Goal: Information Seeking & Learning: Find specific fact

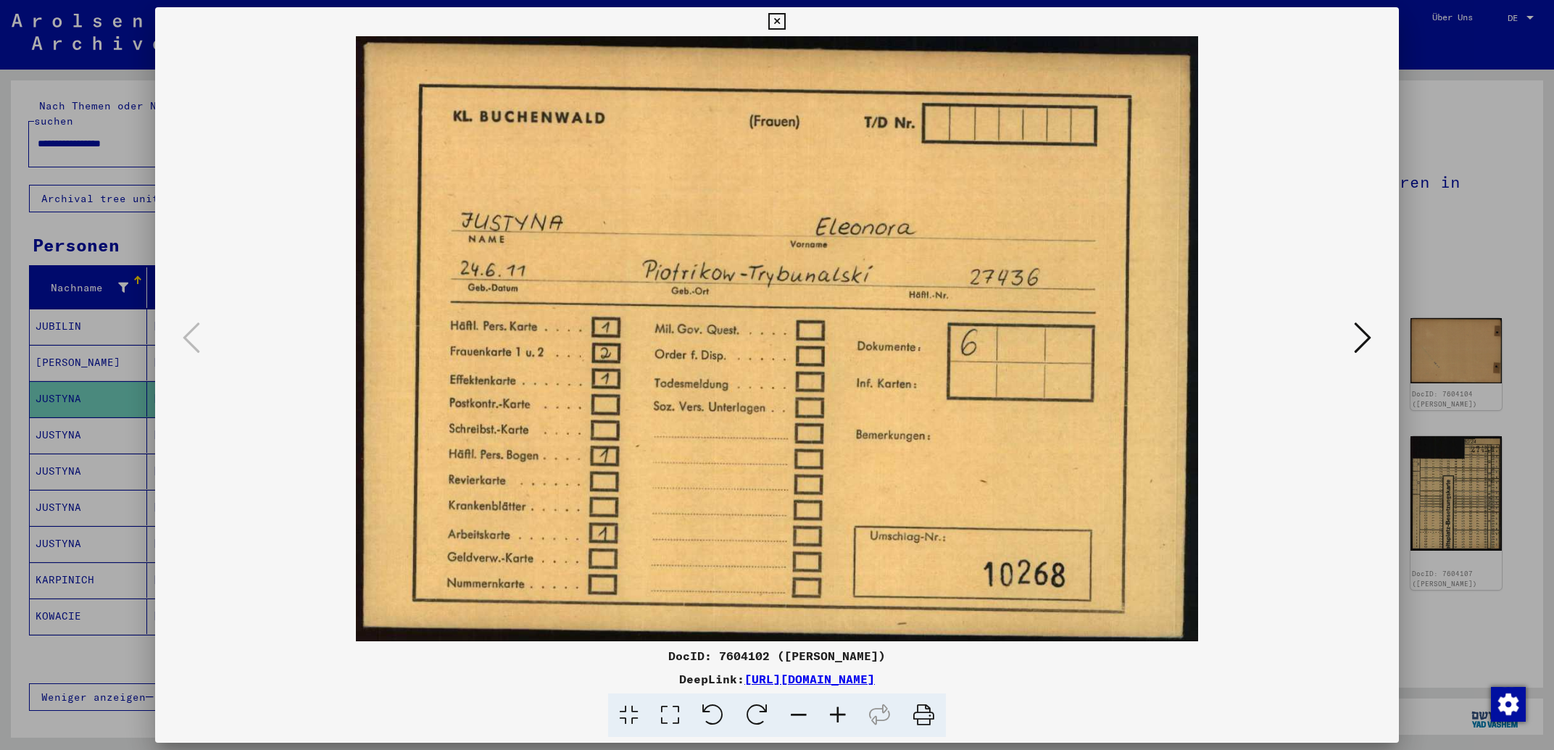
click at [785, 22] on icon at bounding box center [776, 21] width 17 height 17
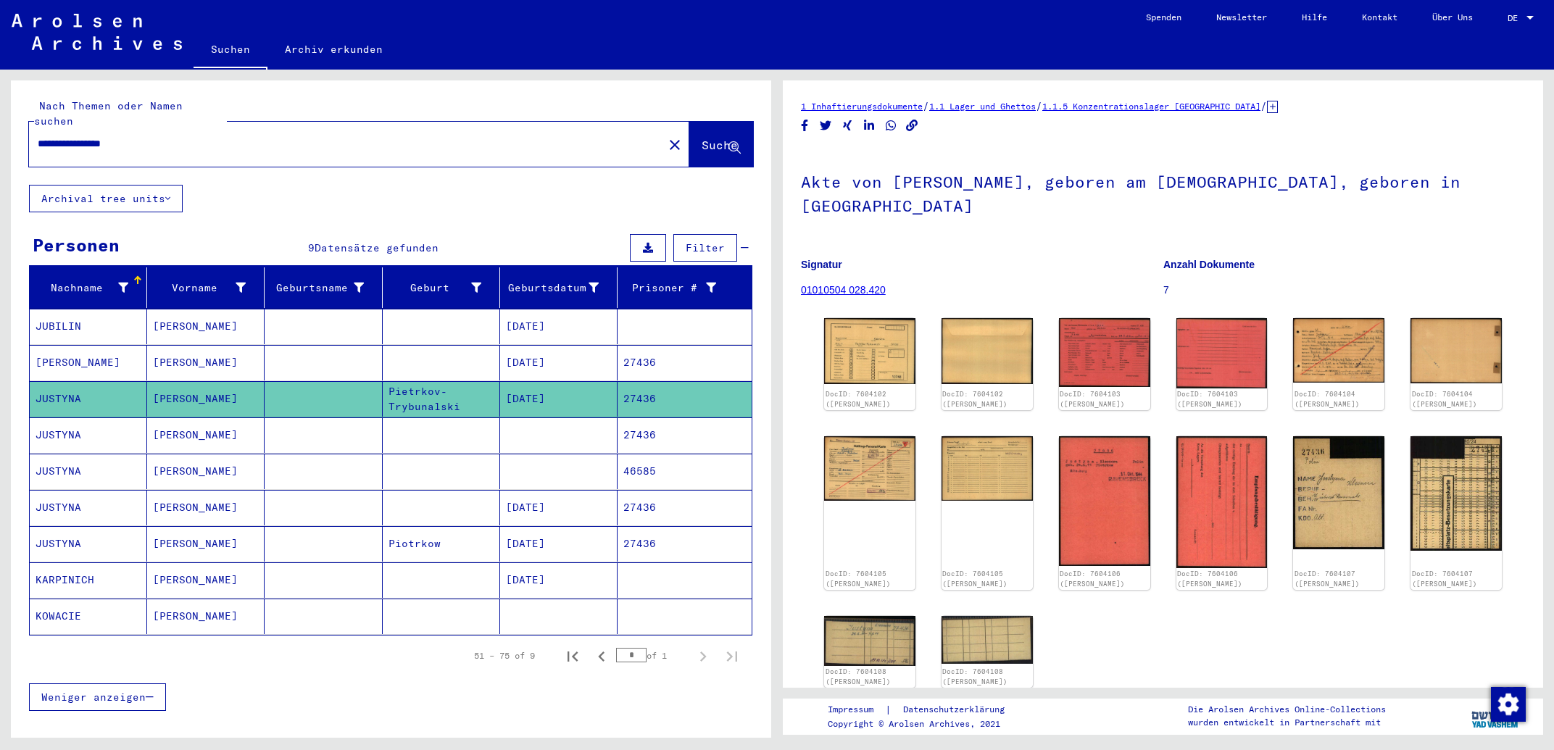
drag, startPoint x: 53, startPoint y: 131, endPoint x: 0, endPoint y: 131, distance: 52.9
click at [38, 136] on input "**********" at bounding box center [346, 143] width 617 height 15
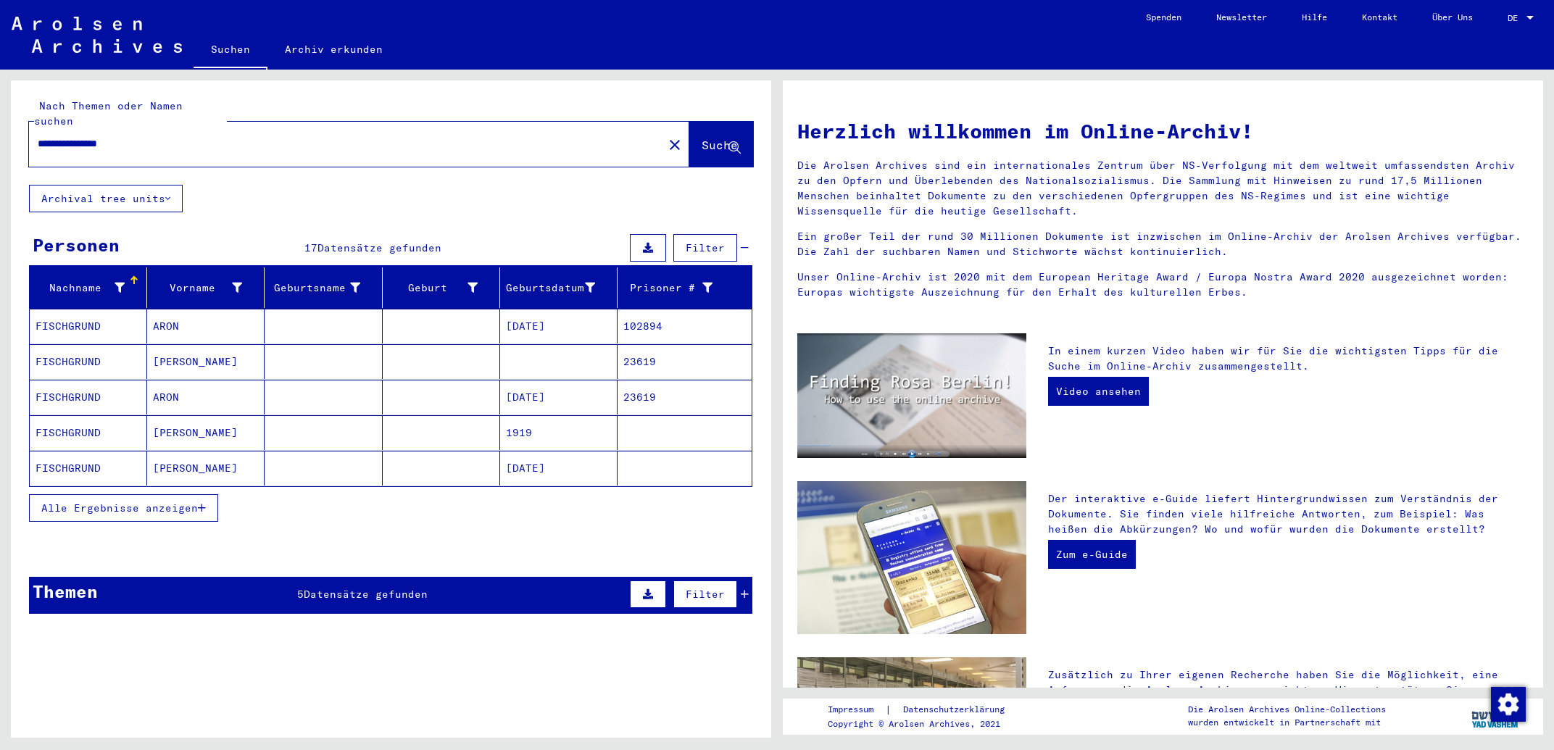
click at [181, 382] on mat-cell "ARON" at bounding box center [205, 397] width 117 height 35
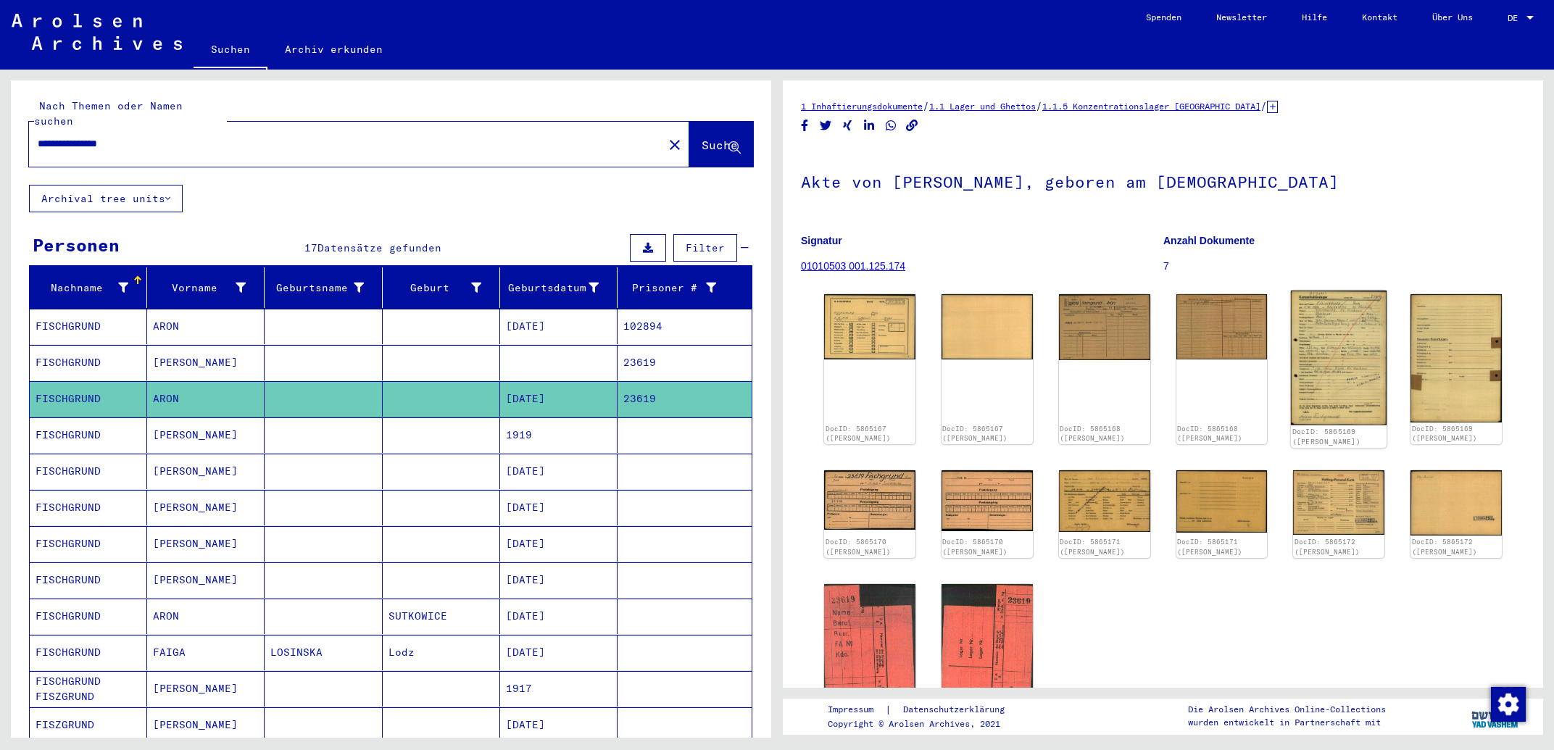
click at [1335, 349] on img at bounding box center [1339, 358] width 96 height 135
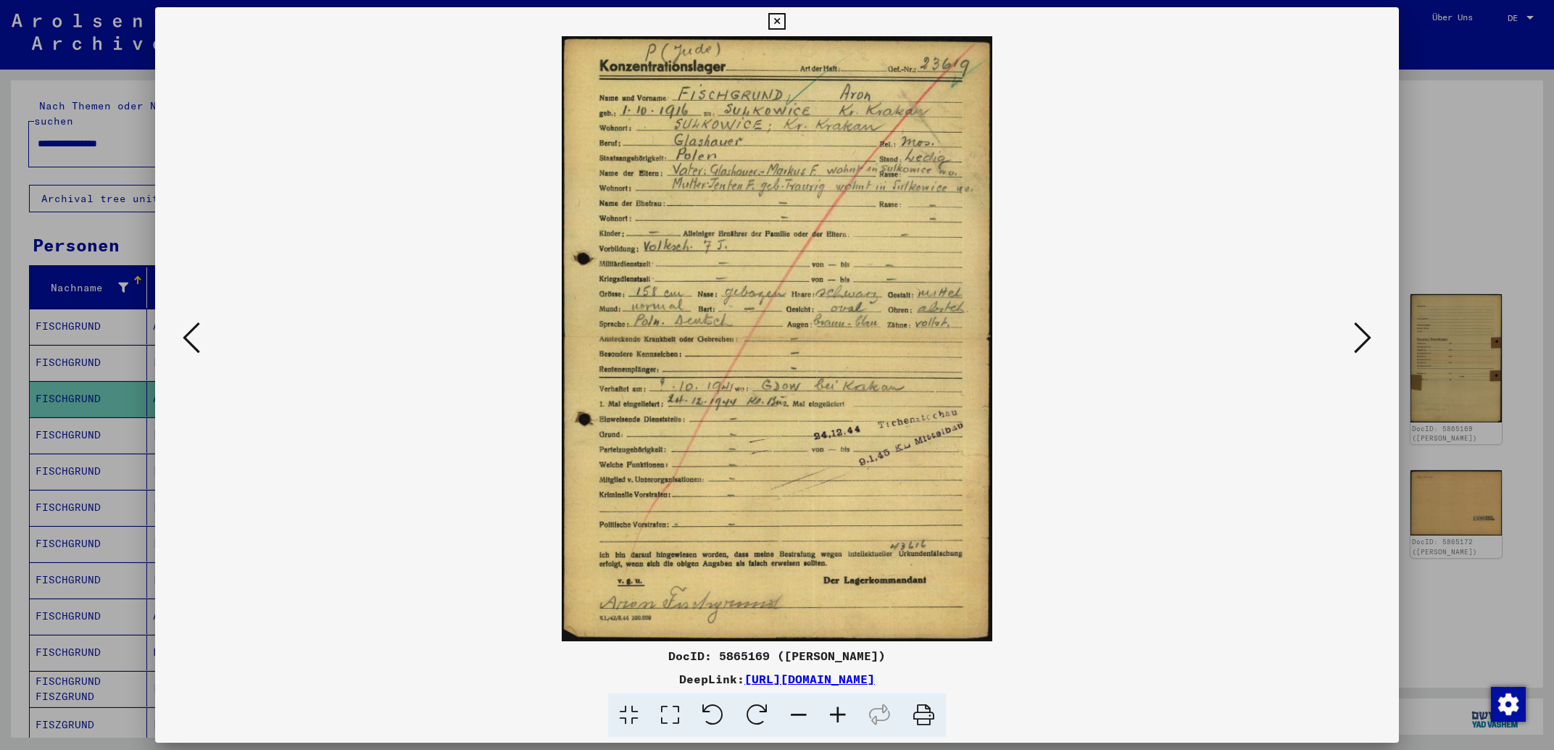
click at [785, 20] on icon at bounding box center [776, 21] width 17 height 17
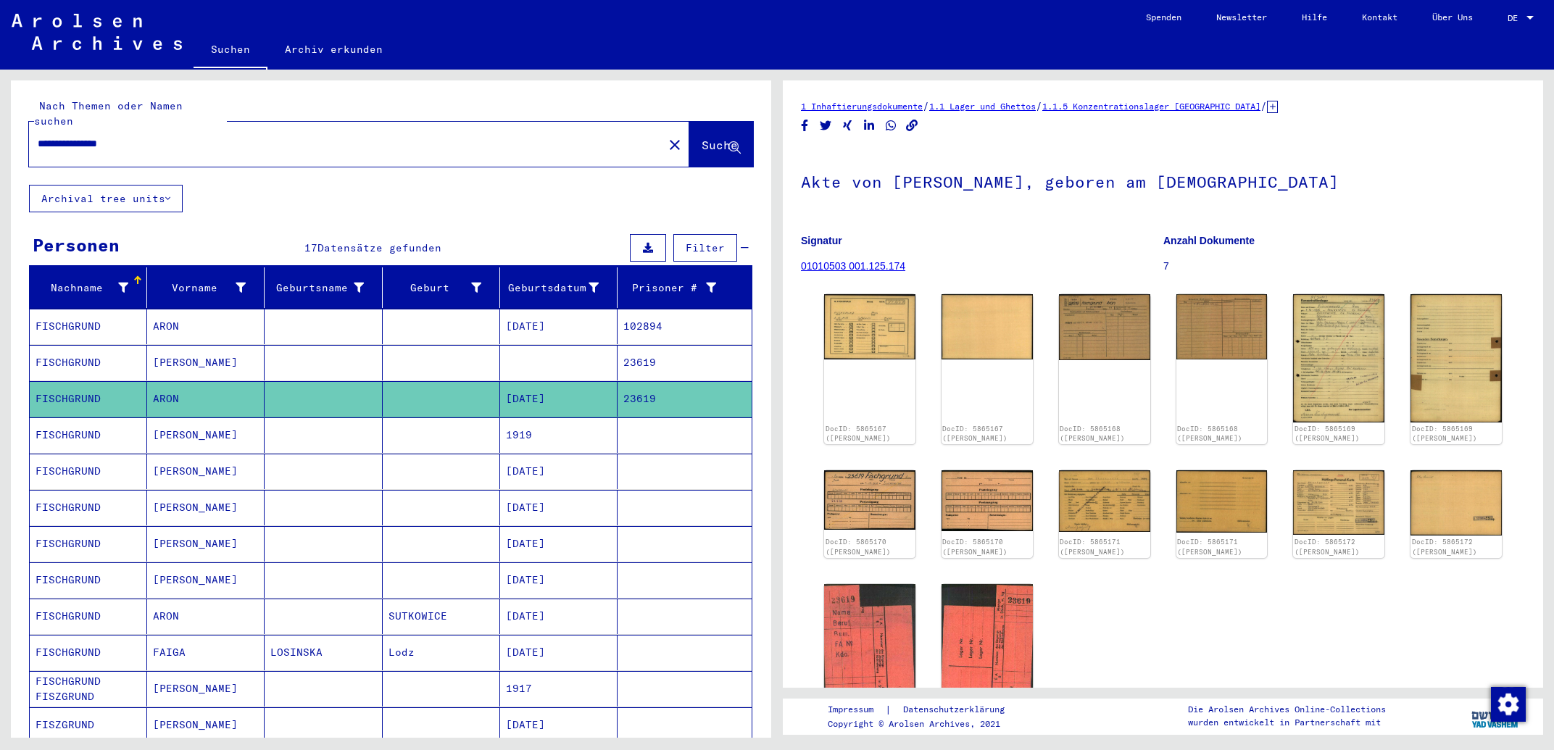
drag, startPoint x: 306, startPoint y: 126, endPoint x: 0, endPoint y: 130, distance: 305.8
click at [38, 136] on input "**********" at bounding box center [346, 143] width 617 height 15
type input "**********"
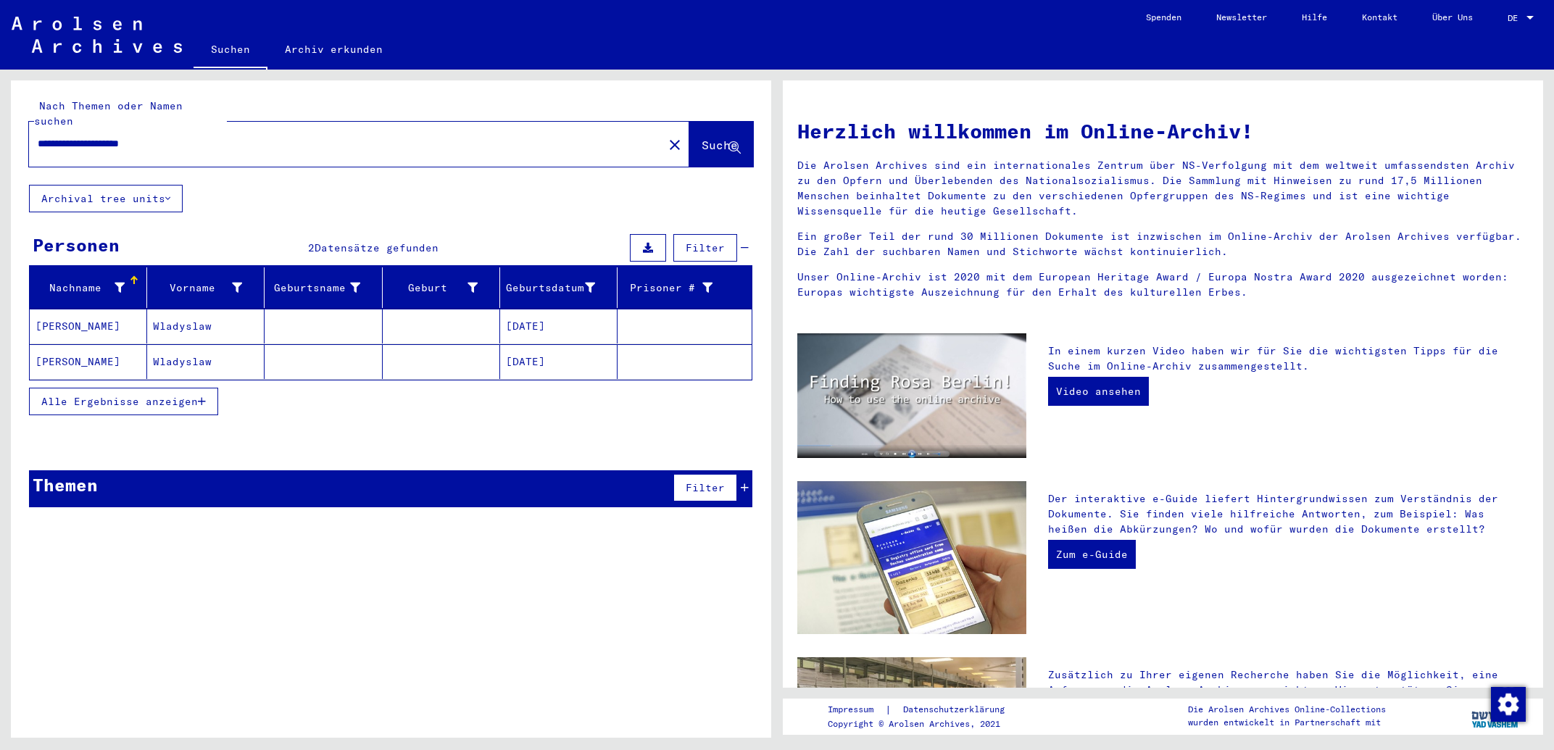
click at [584, 312] on mat-cell "[DATE]" at bounding box center [558, 326] width 117 height 35
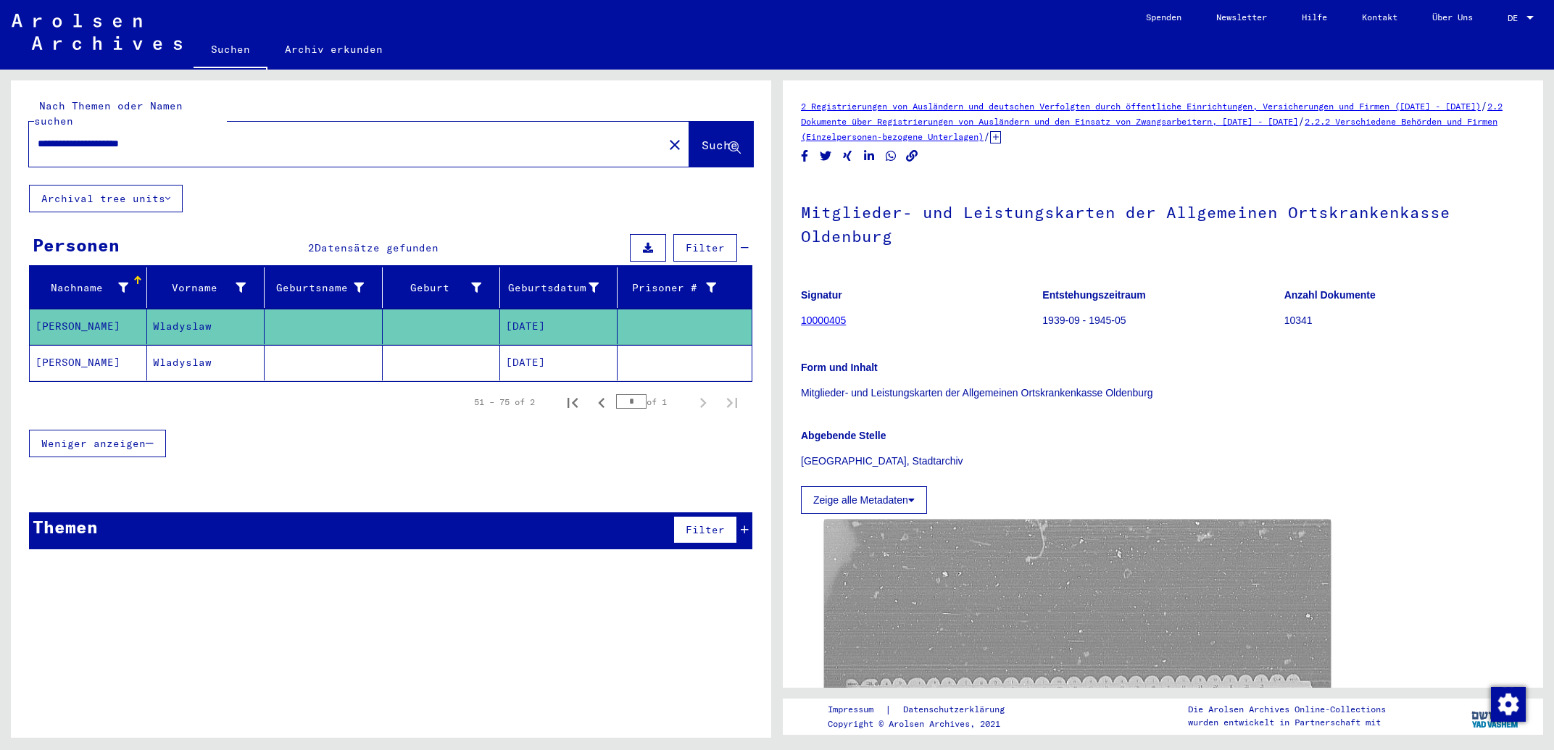
click at [593, 309] on mat-cell "[DATE]" at bounding box center [558, 327] width 117 height 36
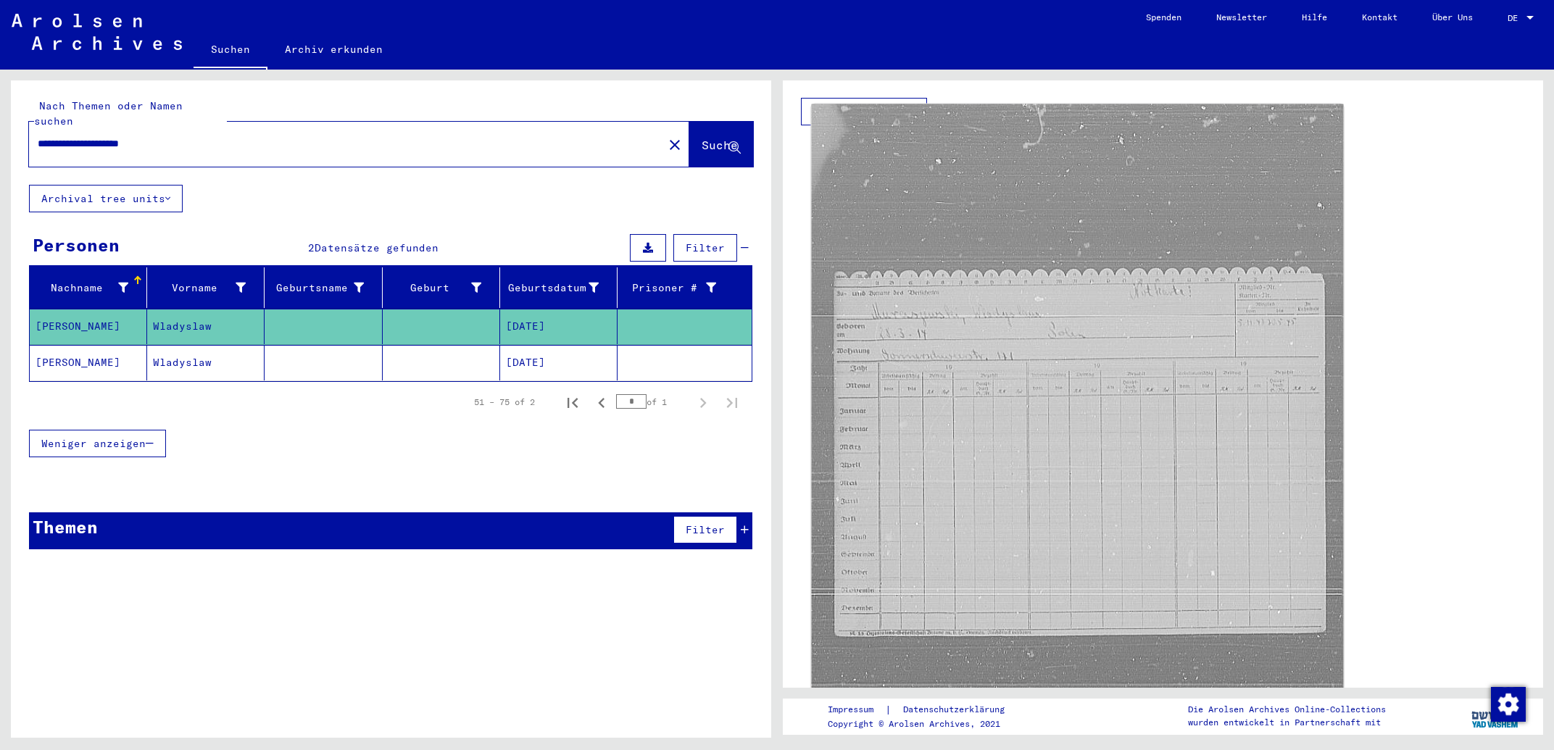
scroll to position [543, 0]
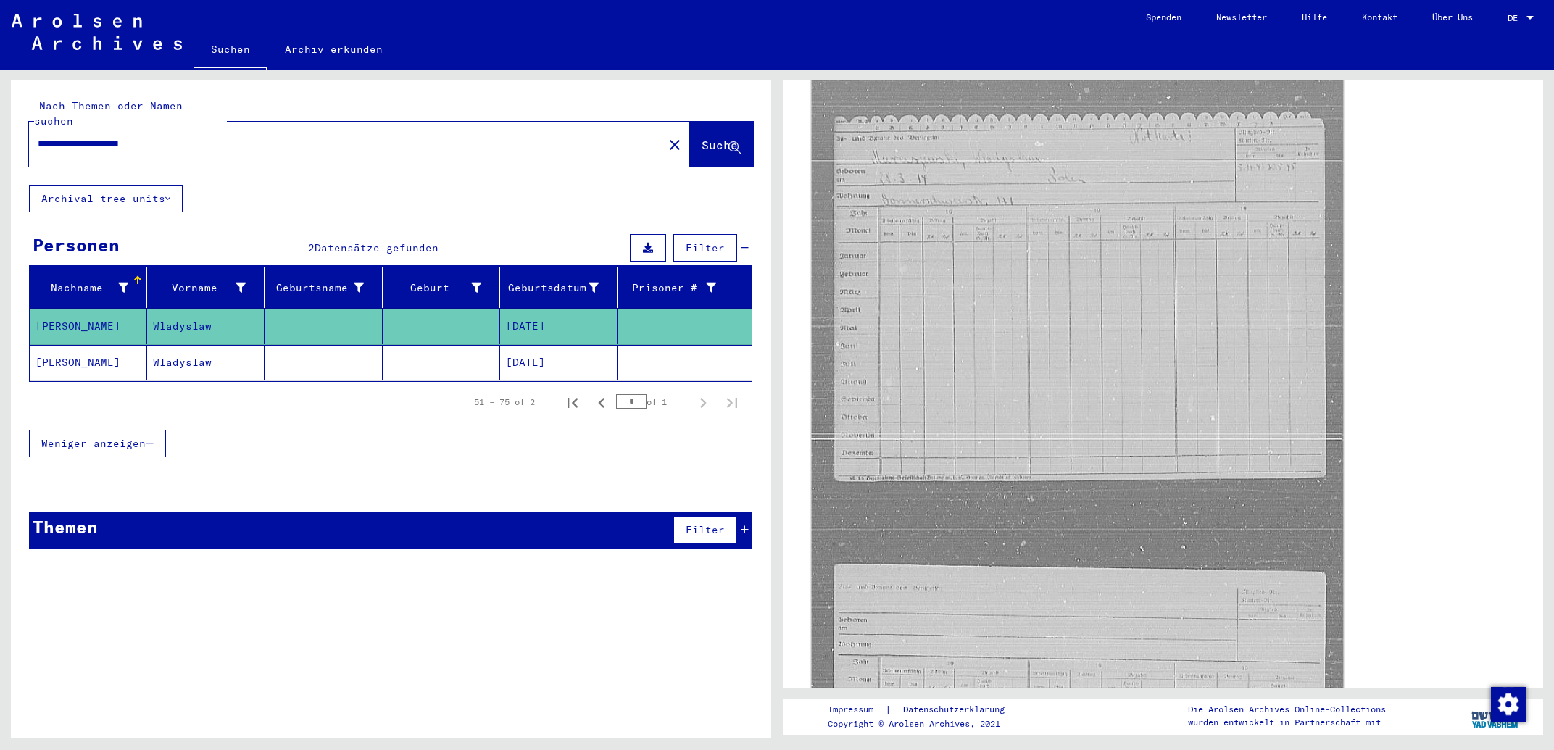
click at [1118, 436] on img at bounding box center [1078, 512] width 532 height 1127
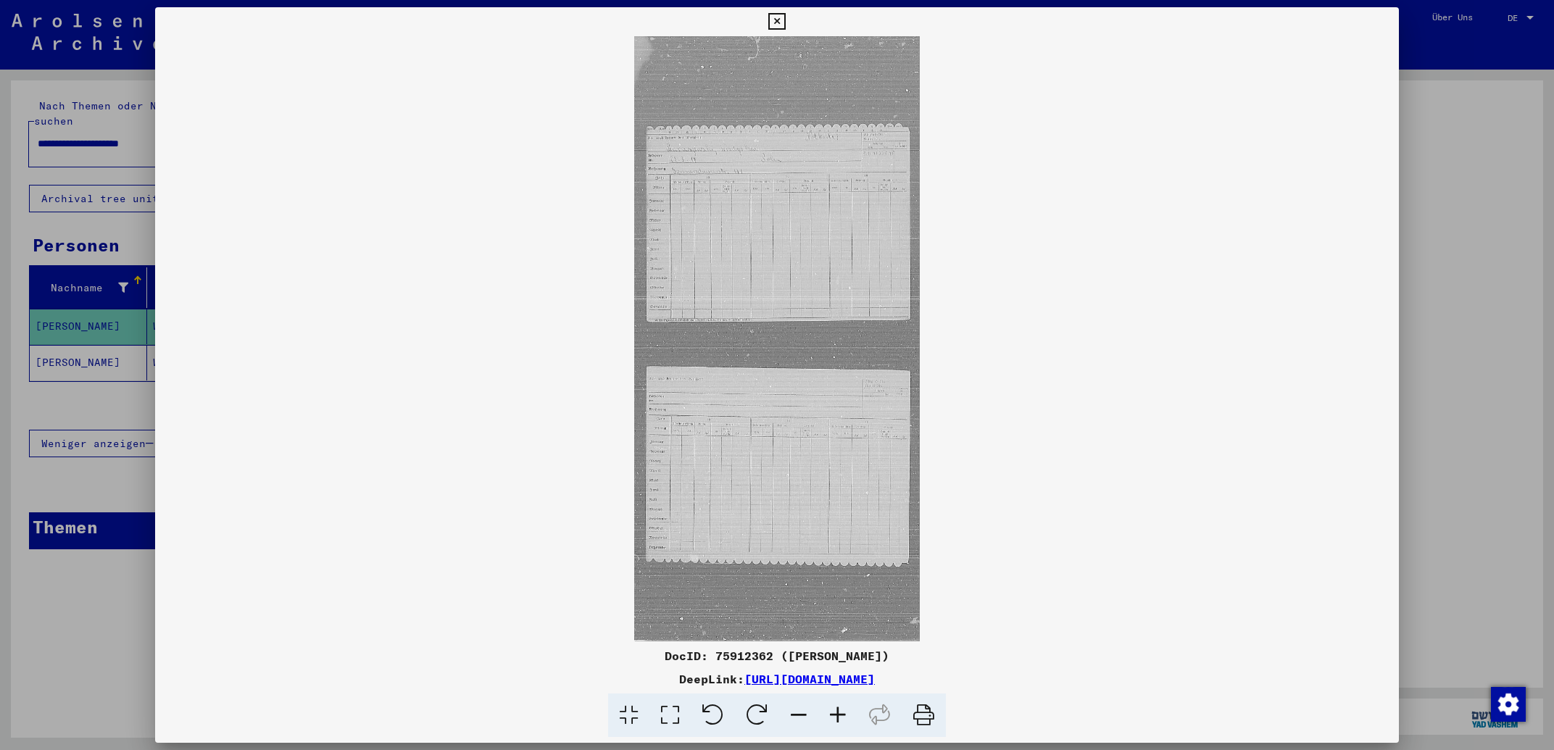
drag, startPoint x: 1044, startPoint y: 682, endPoint x: 596, endPoint y: 682, distance: 448.5
click at [596, 682] on div "DeepLink: [URL][DOMAIN_NAME]" at bounding box center [776, 678] width 1243 height 17
copy link "[URL][DOMAIN_NAME]"
click at [785, 20] on icon at bounding box center [776, 21] width 17 height 17
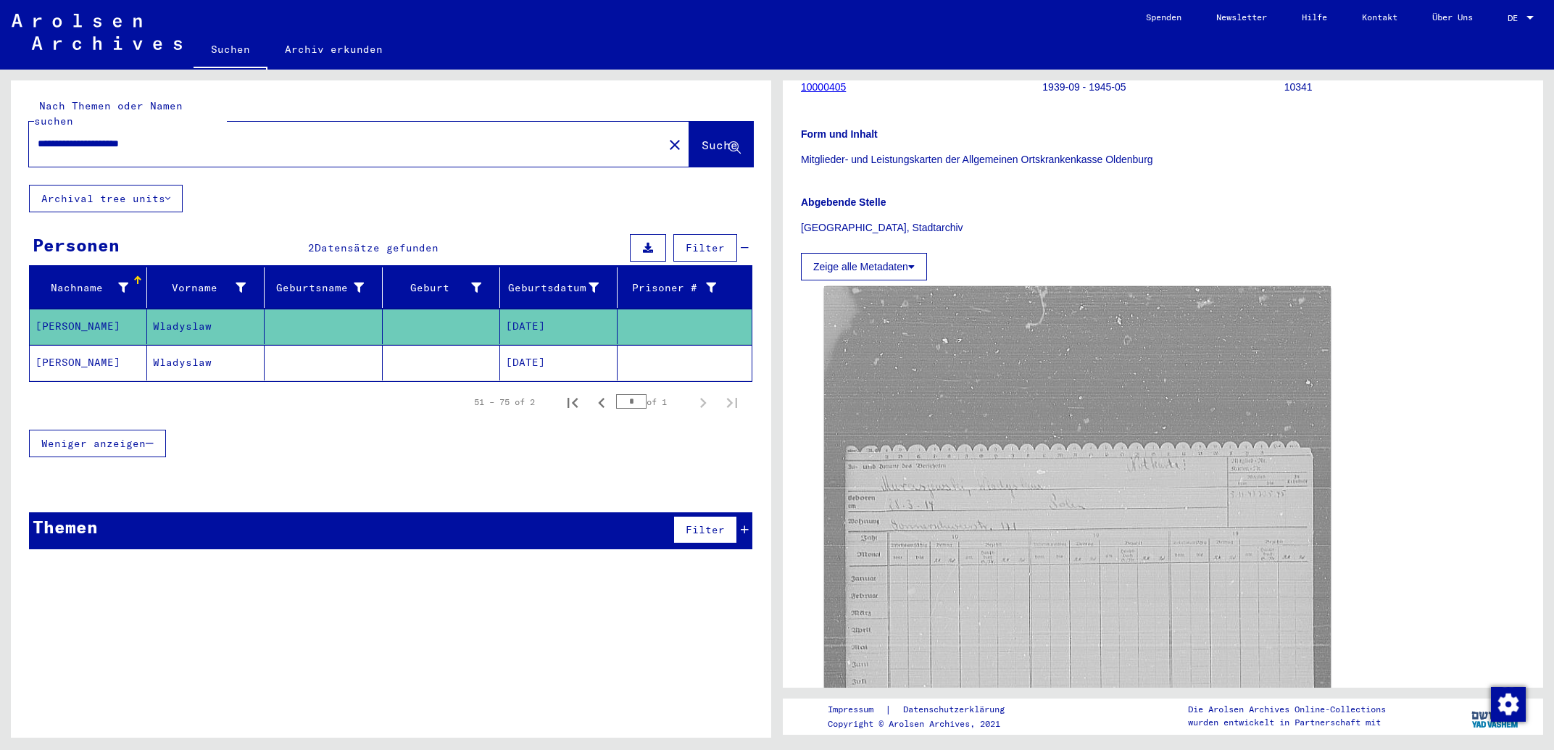
scroll to position [0, 0]
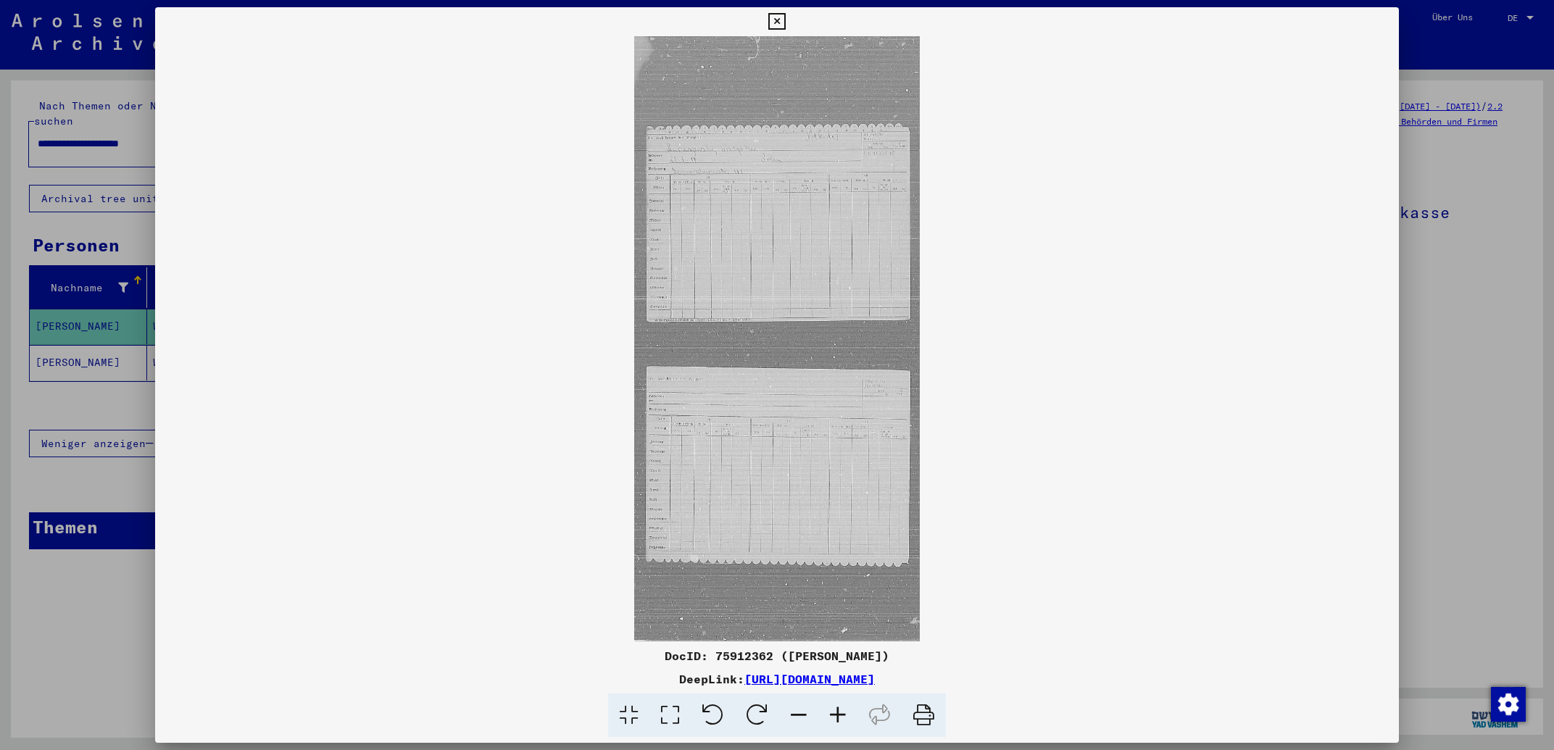
click at [836, 710] on icon at bounding box center [837, 715] width 39 height 44
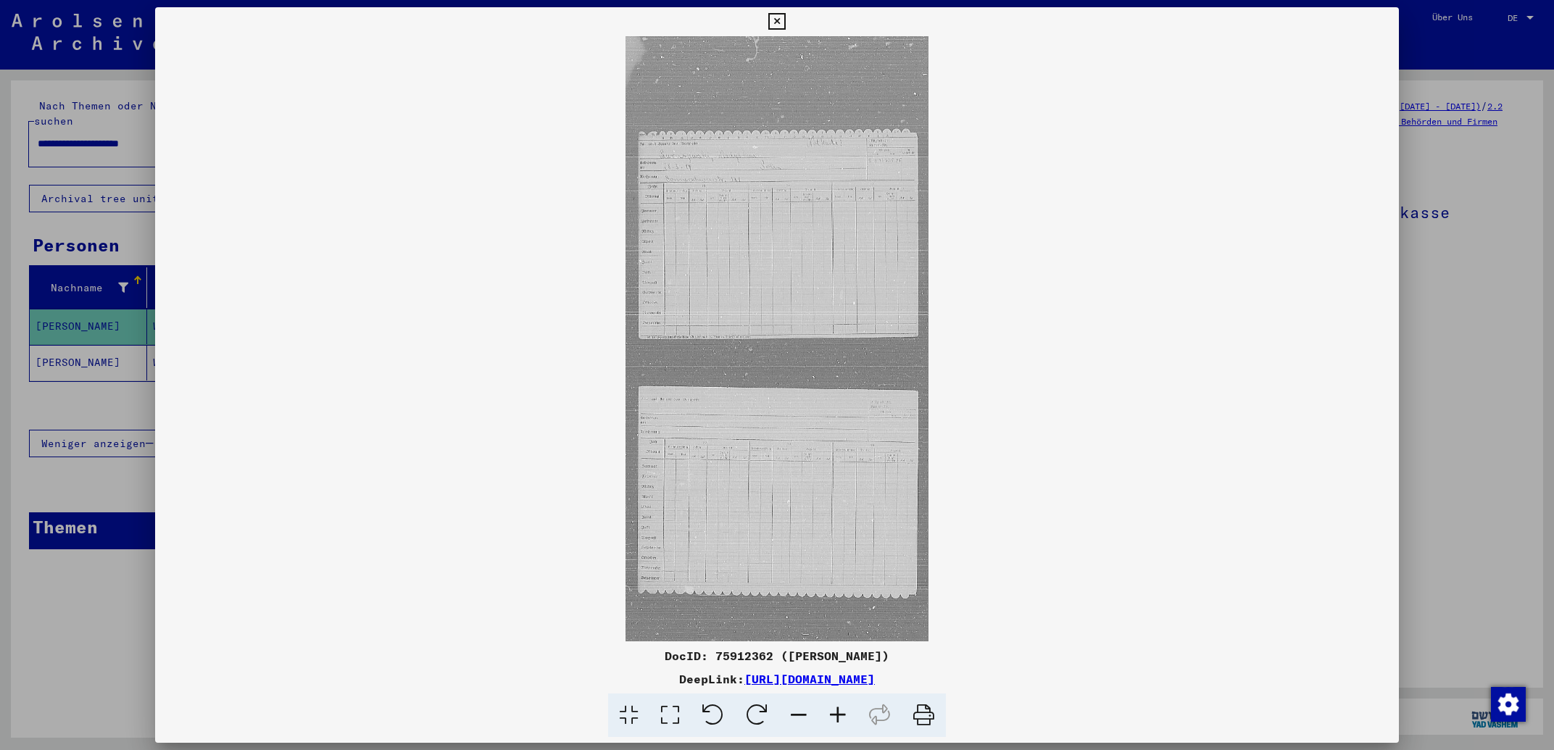
click at [836, 709] on icon at bounding box center [837, 715] width 39 height 44
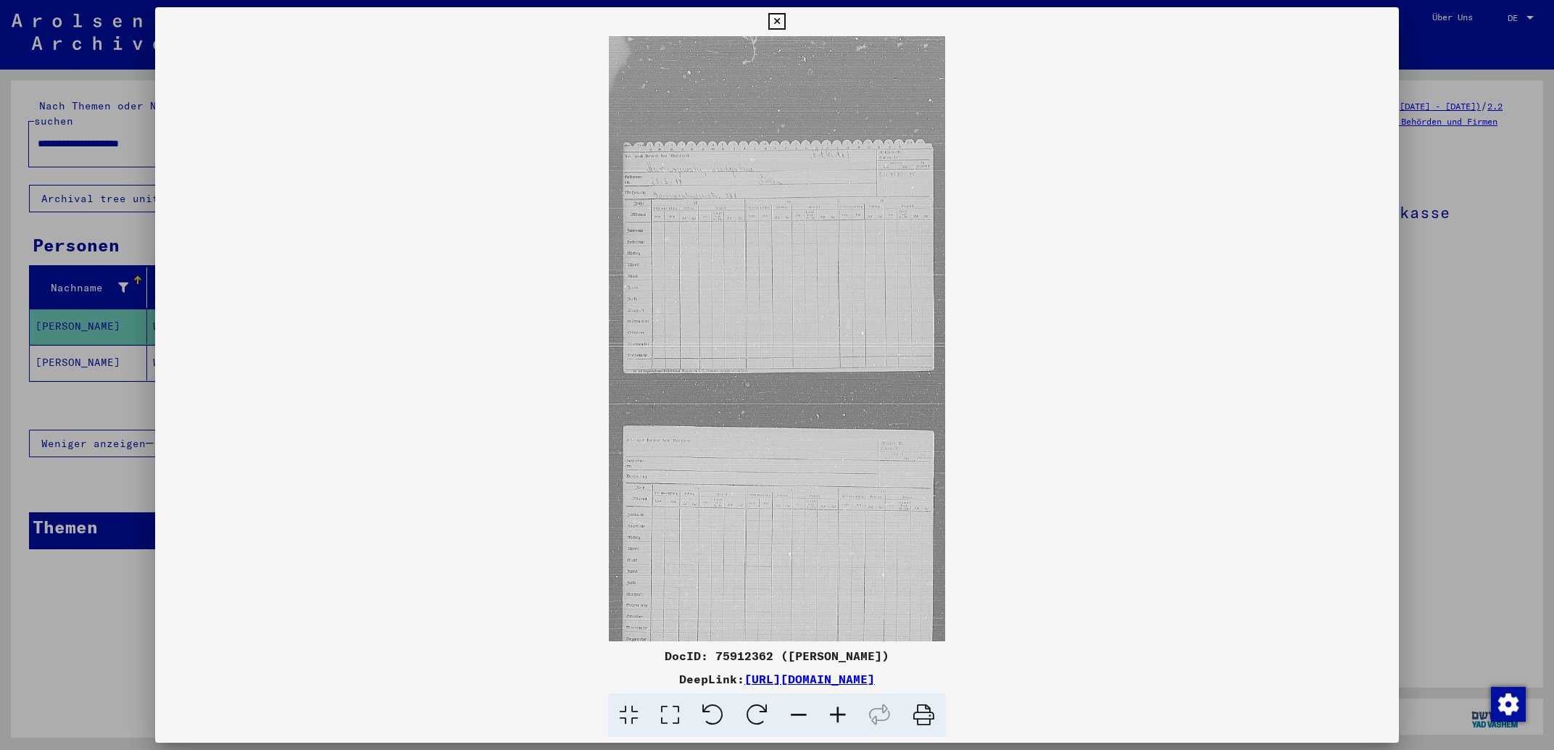
click at [836, 707] on icon at bounding box center [837, 715] width 39 height 44
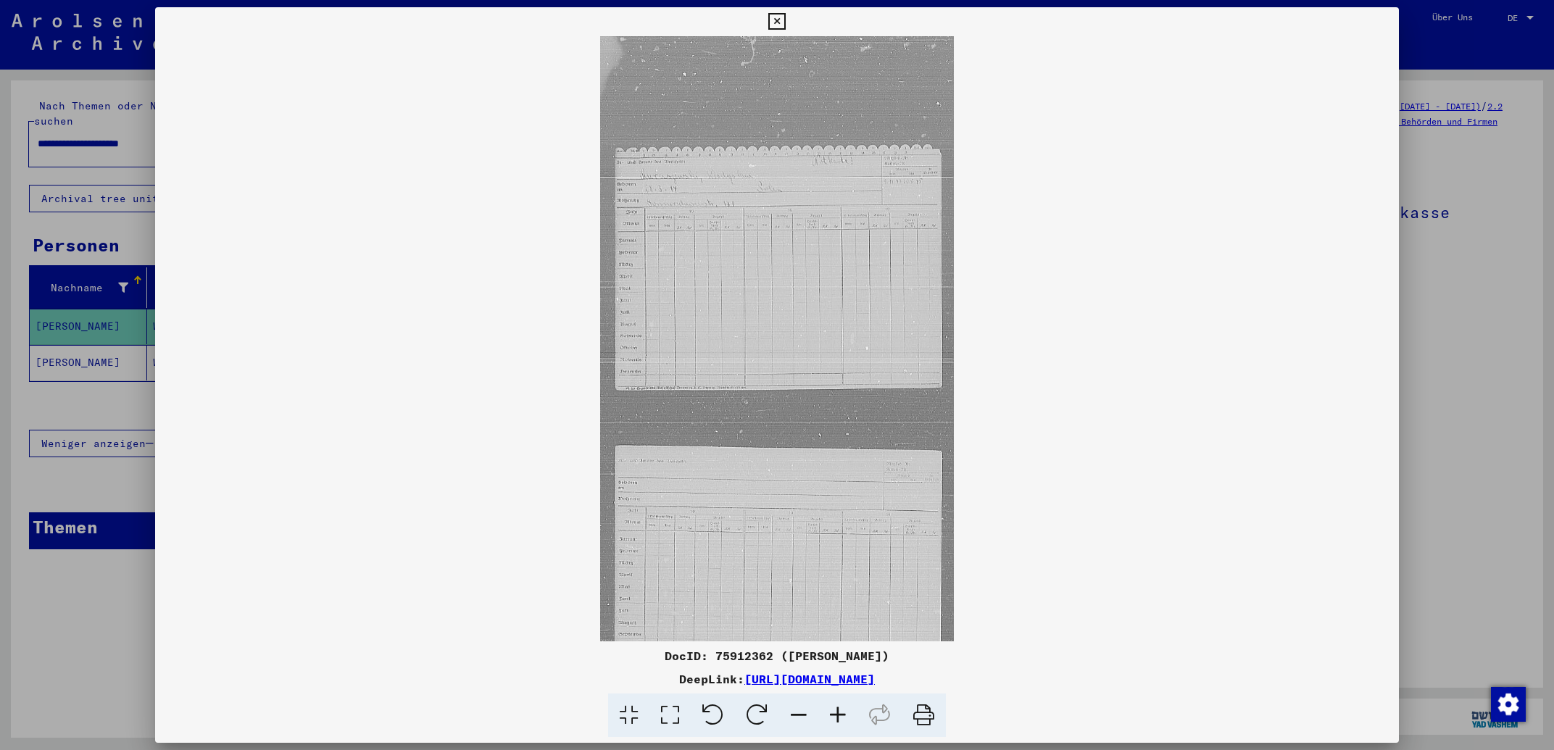
click at [836, 705] on icon at bounding box center [837, 715] width 39 height 44
click at [836, 703] on icon at bounding box center [837, 715] width 39 height 44
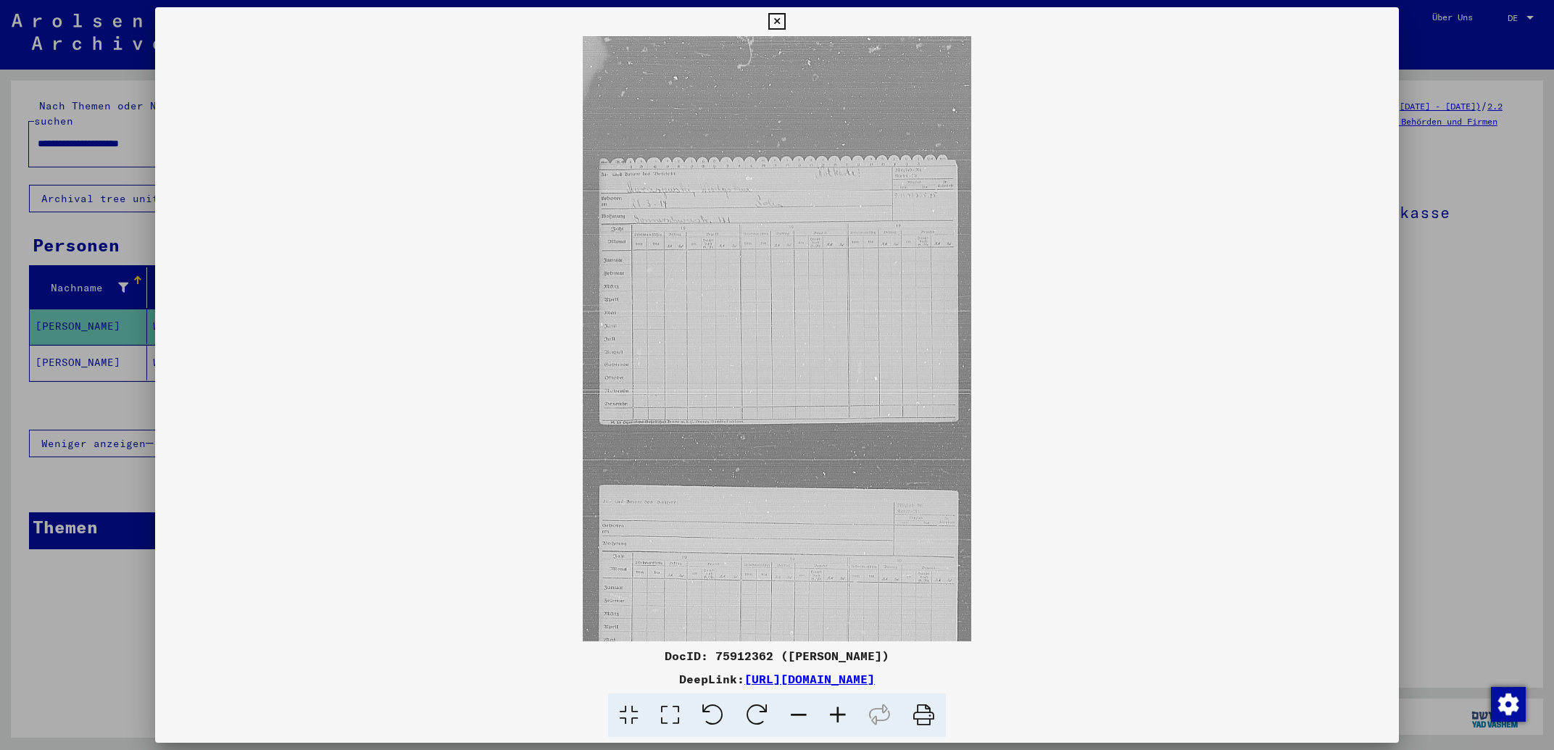
click at [836, 702] on icon at bounding box center [837, 715] width 39 height 44
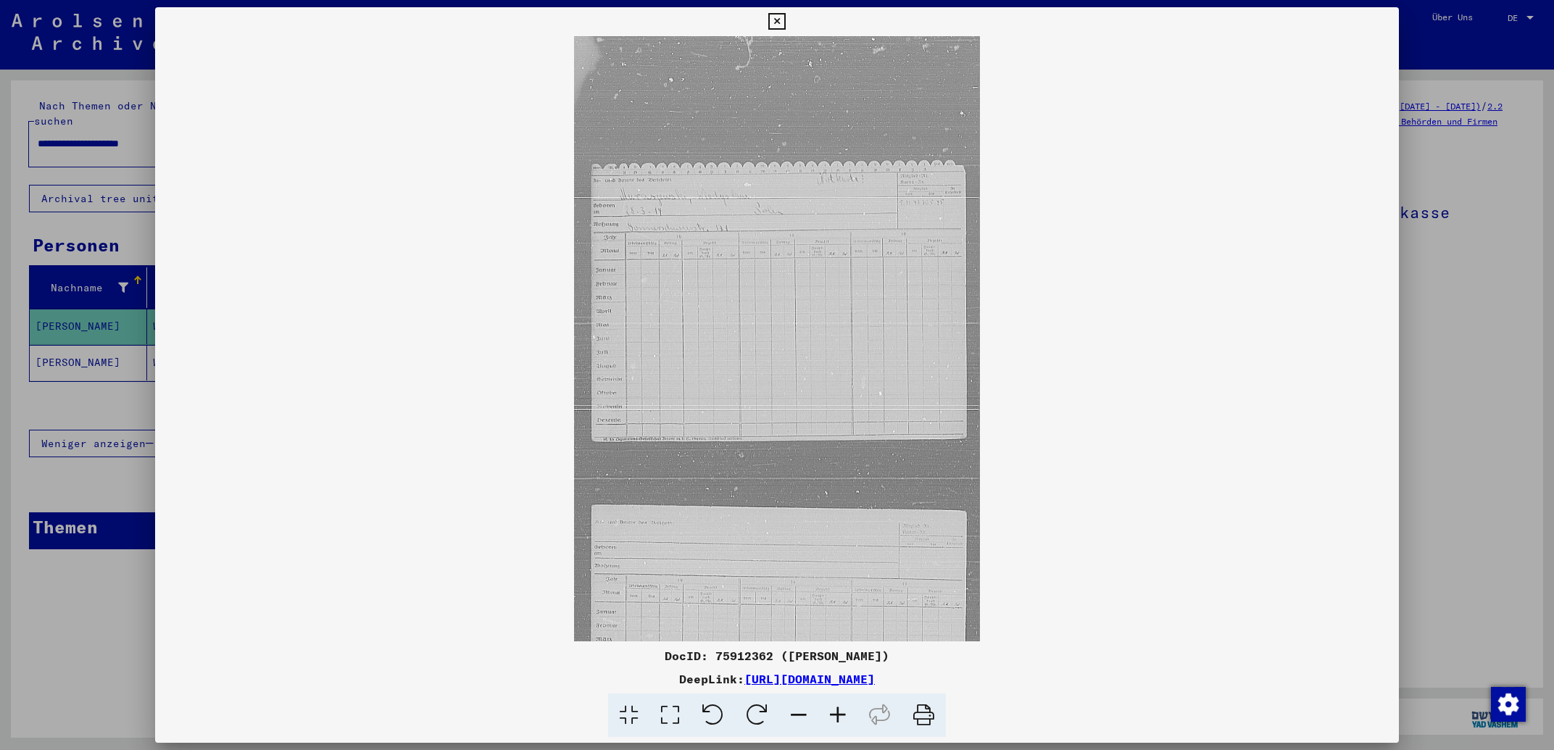
click at [836, 701] on icon at bounding box center [837, 715] width 39 height 44
click at [836, 700] on icon at bounding box center [837, 715] width 39 height 44
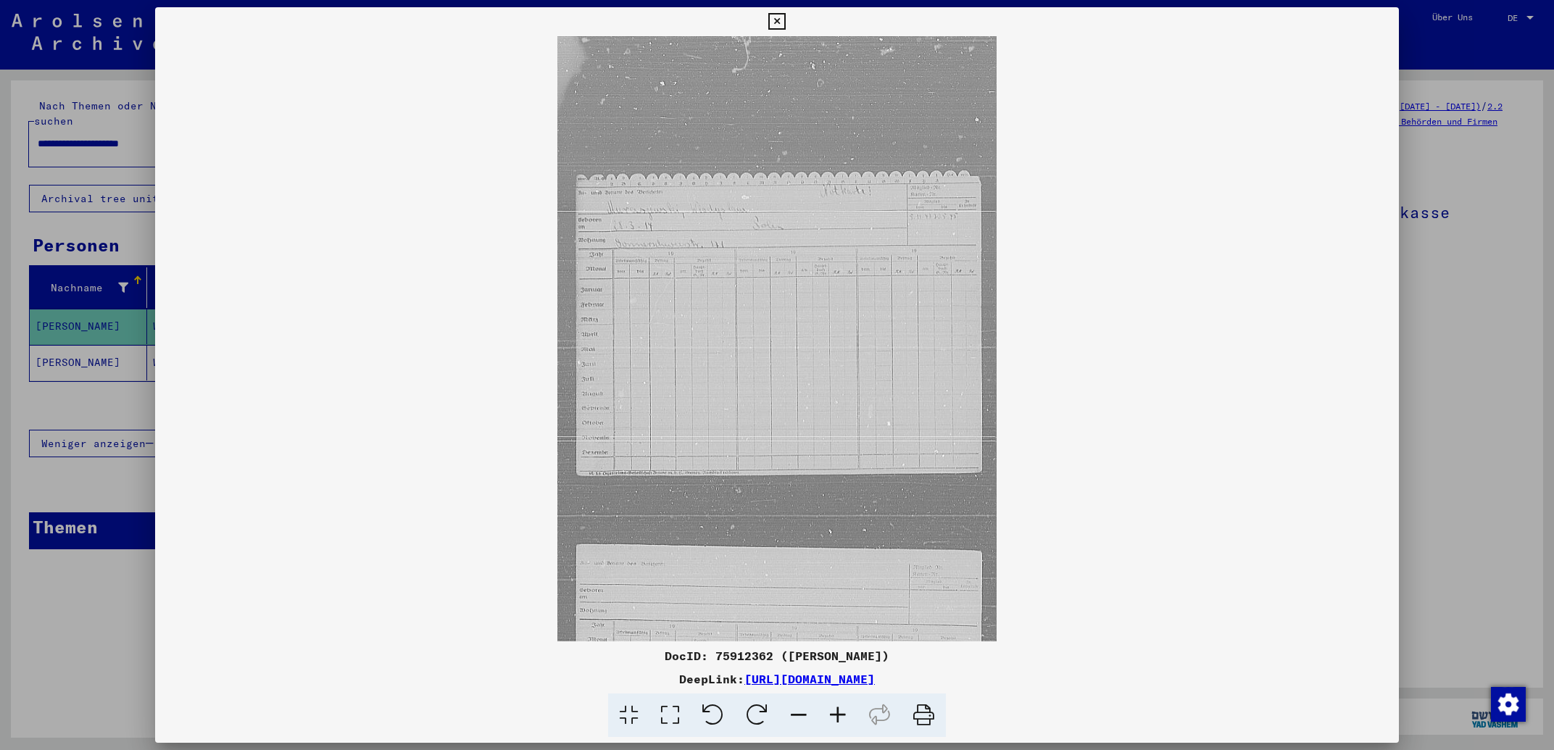
click at [836, 700] on icon at bounding box center [837, 715] width 39 height 44
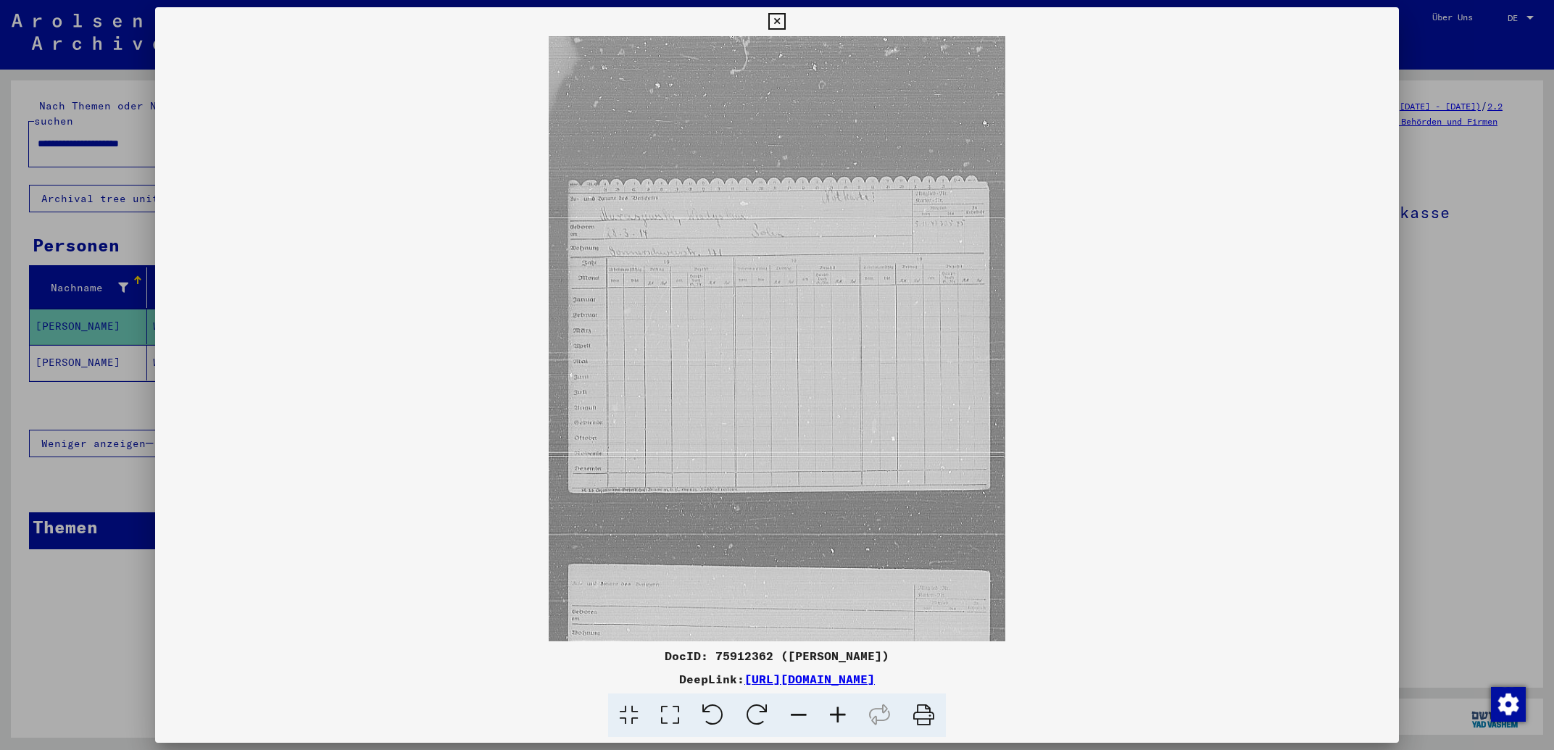
click at [836, 700] on icon at bounding box center [837, 715] width 39 height 44
click at [836, 699] on icon at bounding box center [837, 715] width 39 height 44
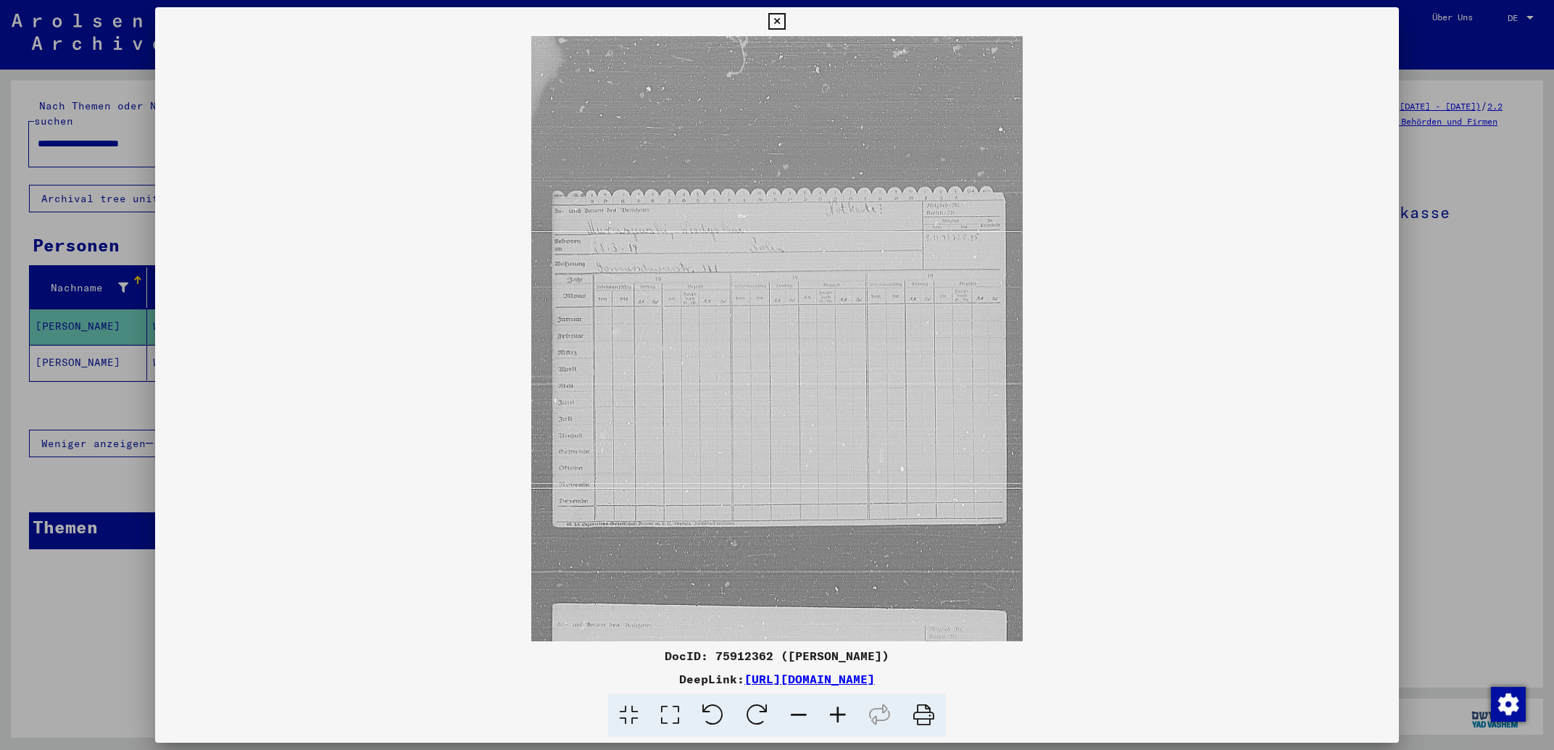
click at [836, 698] on icon at bounding box center [837, 715] width 39 height 44
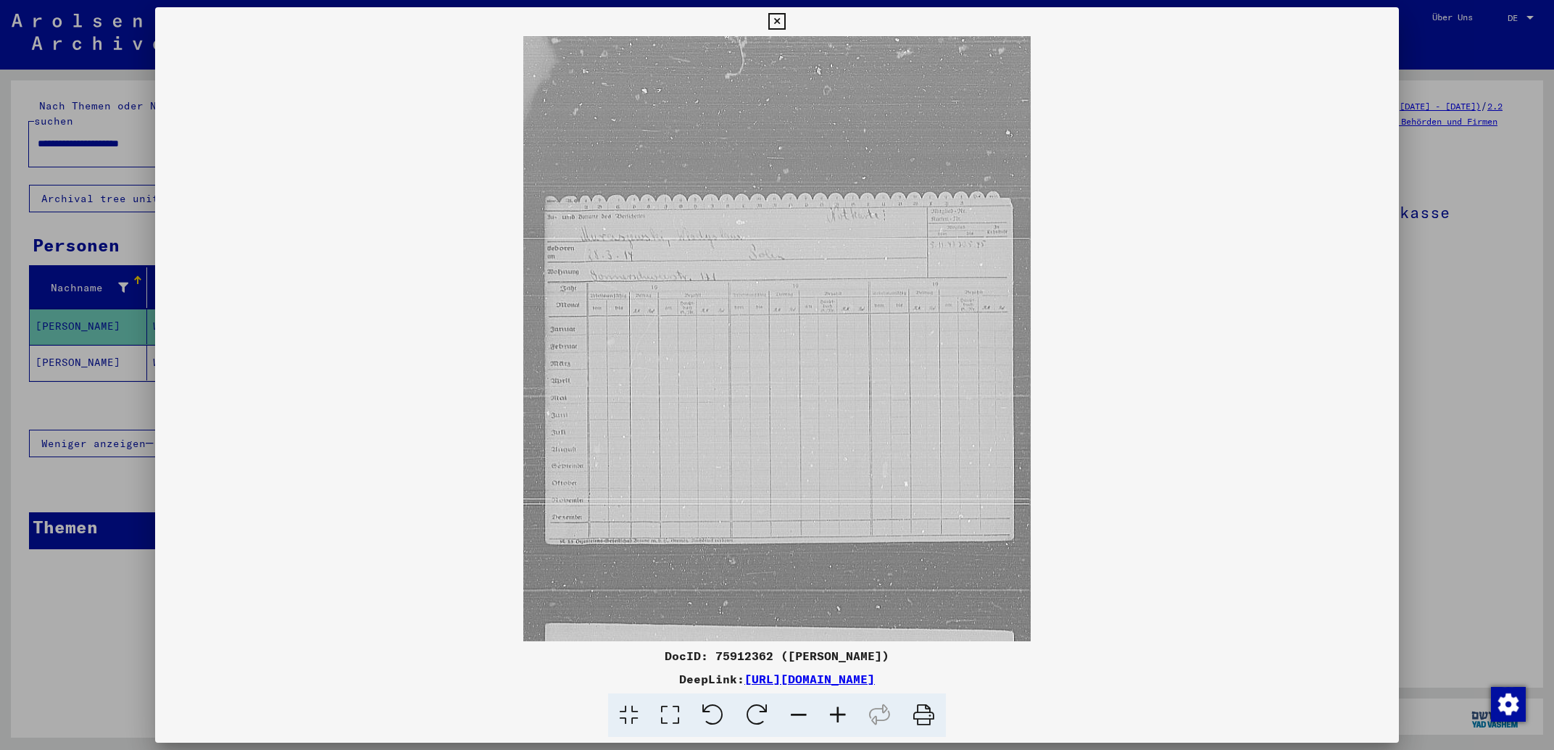
click at [834, 696] on icon at bounding box center [837, 715] width 39 height 44
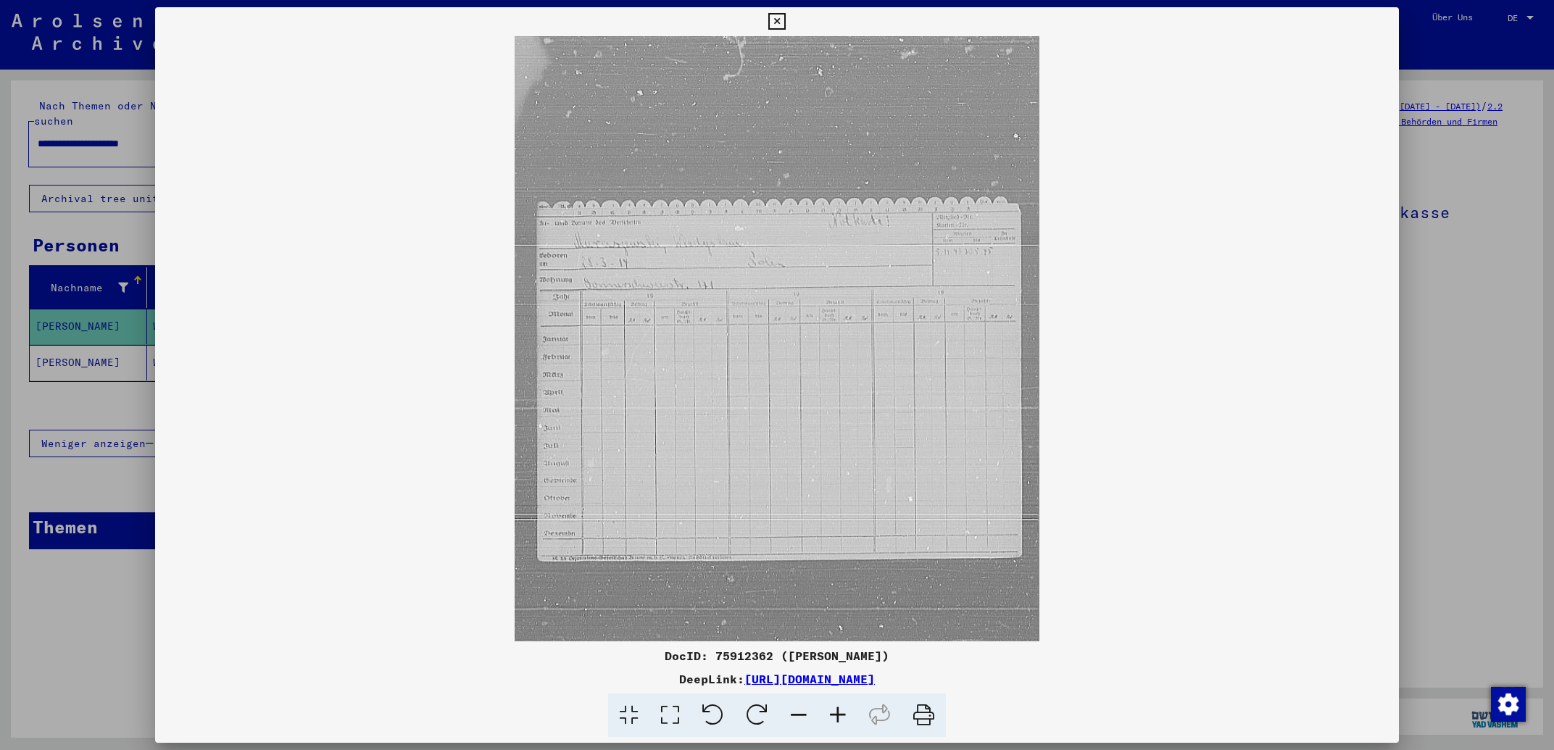
click at [834, 696] on icon at bounding box center [837, 715] width 39 height 44
drag, startPoint x: 875, startPoint y: 496, endPoint x: 885, endPoint y: 664, distance: 167.7
click at [885, 664] on div "DocID: 75912362 ([PERSON_NAME]) DeepLink: [URL][DOMAIN_NAME]" at bounding box center [776, 372] width 1243 height 730
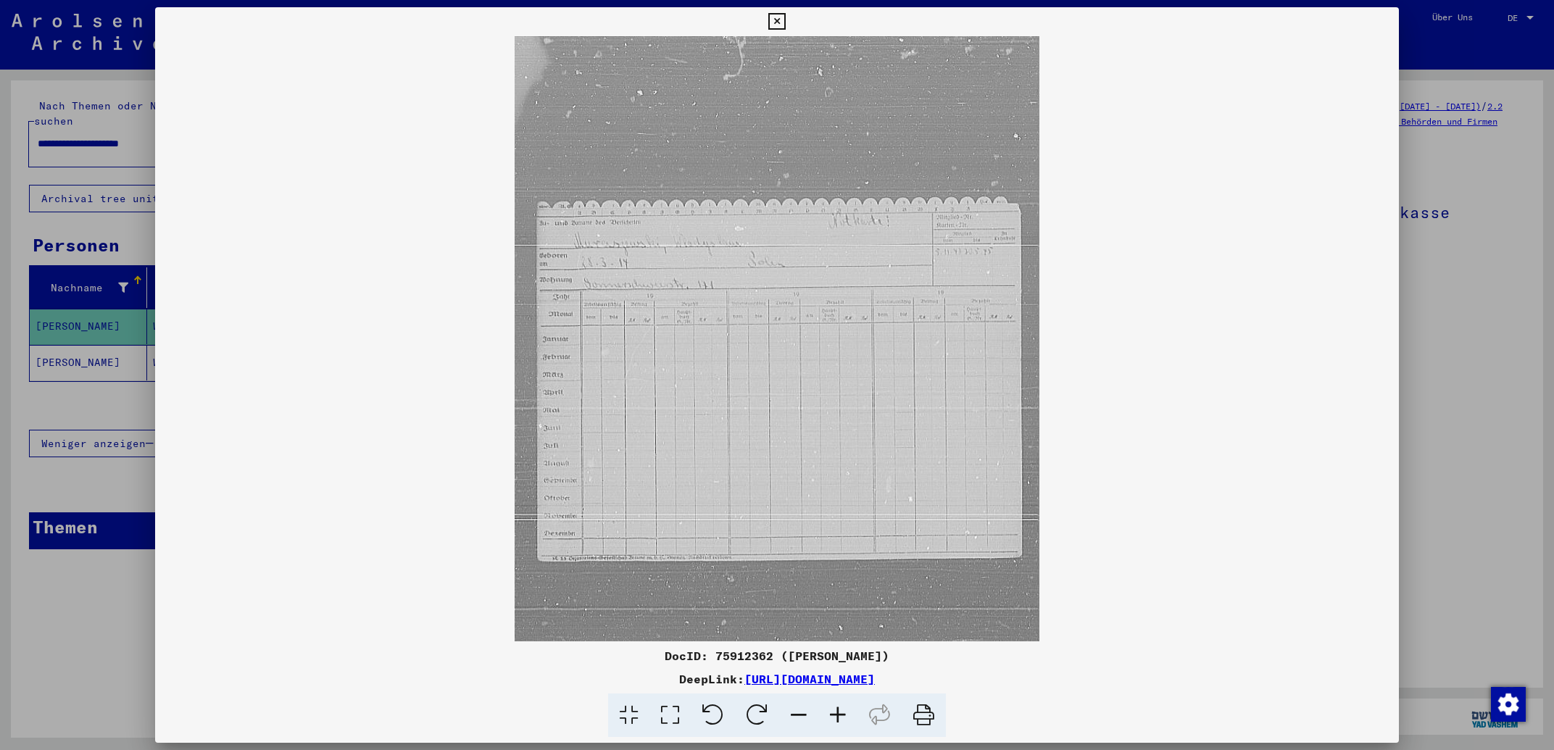
click at [785, 22] on icon at bounding box center [776, 21] width 17 height 17
